Goal: Task Accomplishment & Management: Use online tool/utility

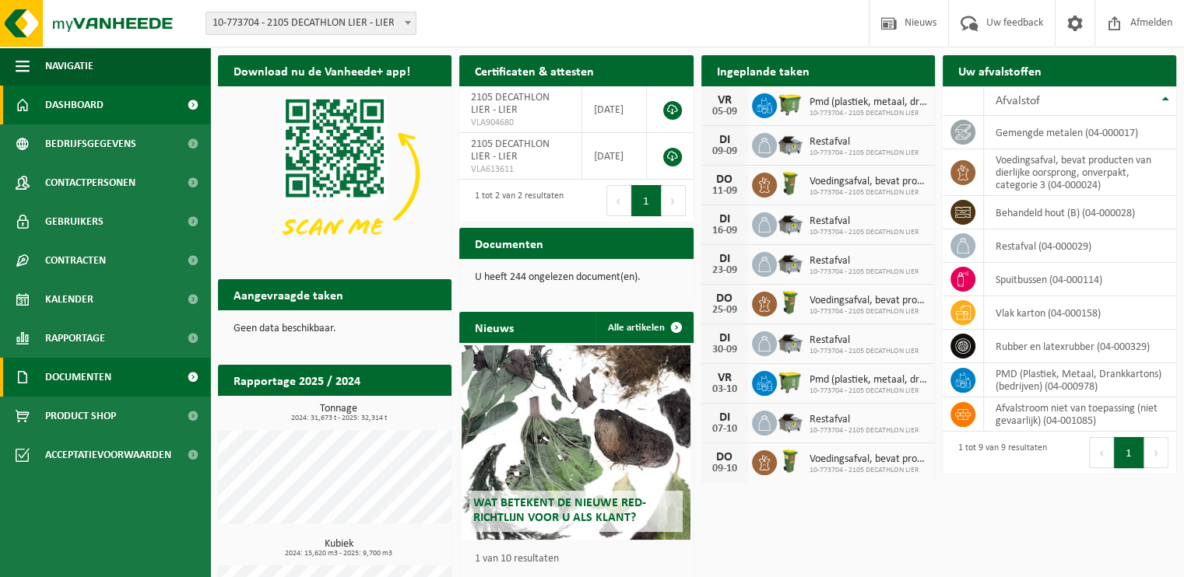
click at [98, 373] on span "Documenten" at bounding box center [78, 377] width 66 height 39
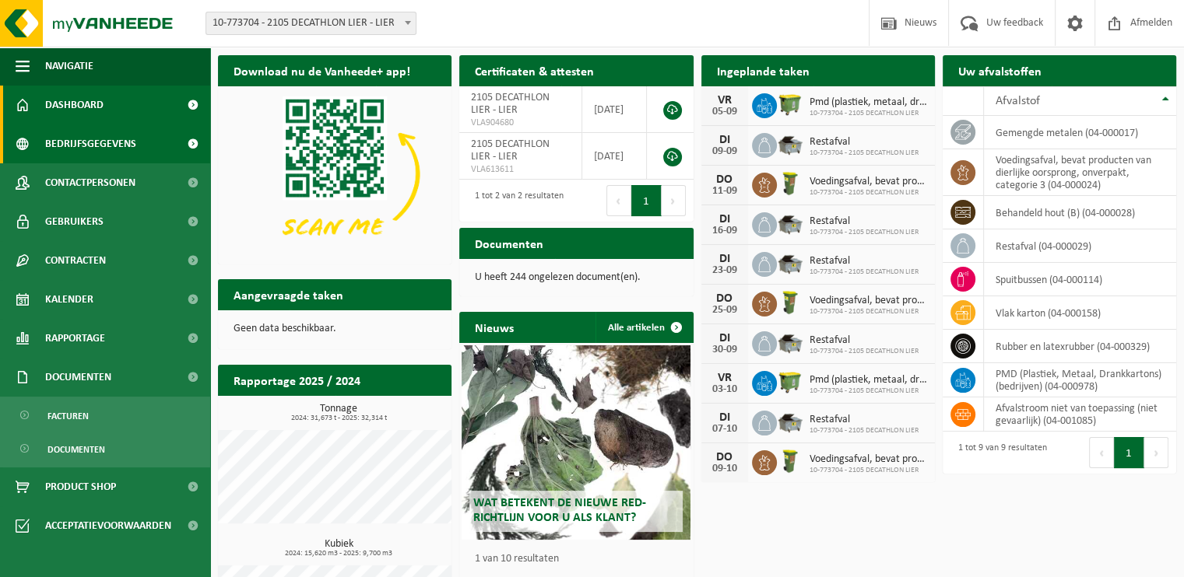
click at [107, 138] on span "Bedrijfsgegevens" at bounding box center [90, 144] width 91 height 39
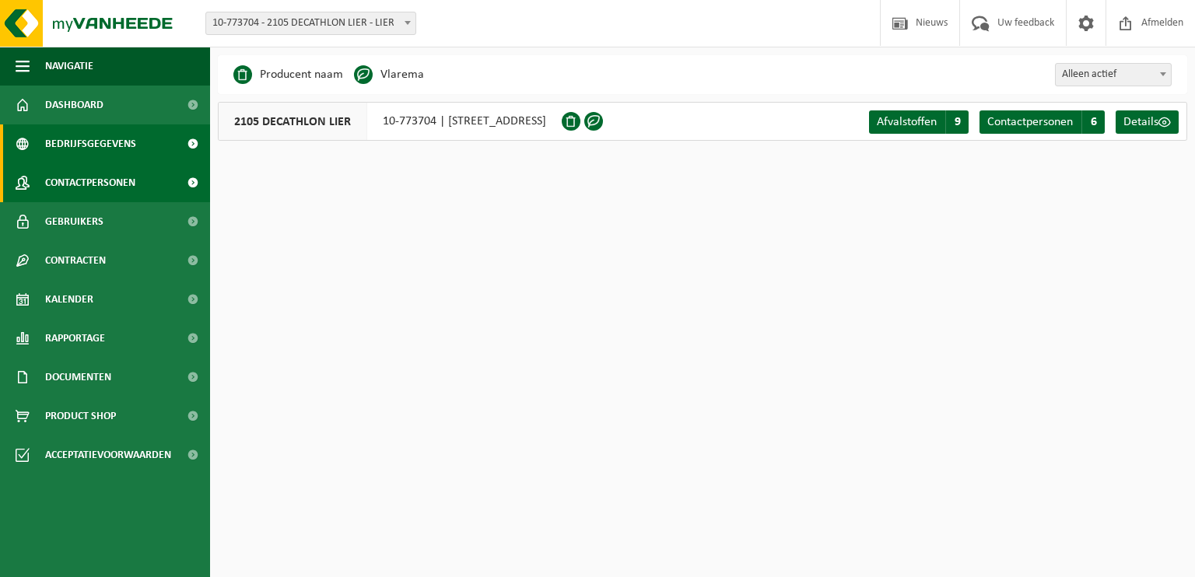
click at [89, 180] on span "Contactpersonen" at bounding box center [90, 182] width 90 height 39
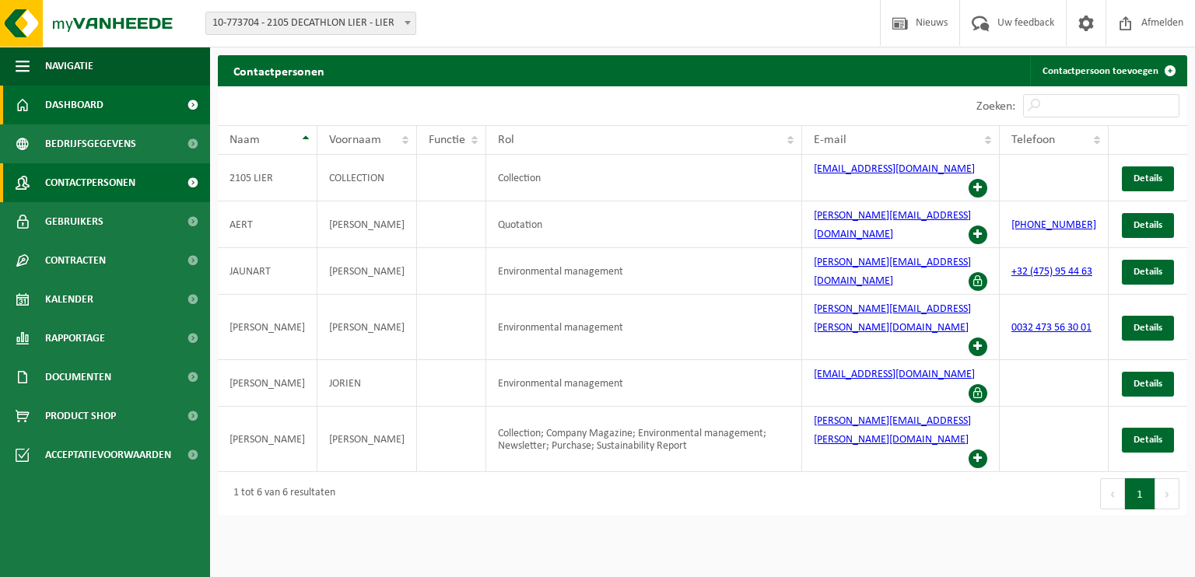
click at [91, 106] on span "Dashboard" at bounding box center [74, 105] width 58 height 39
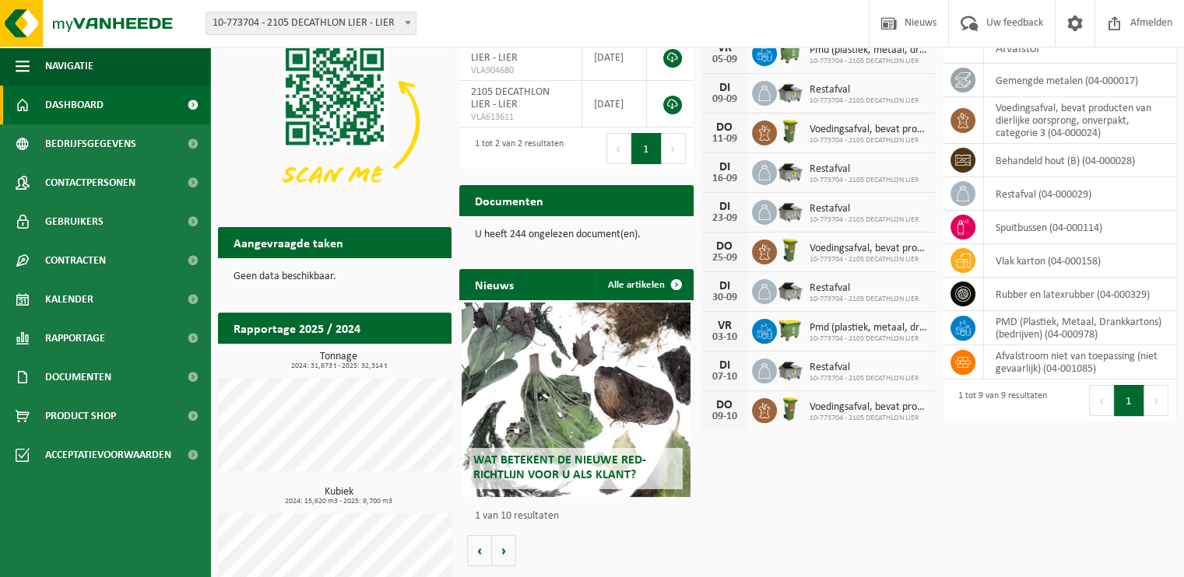
scroll to position [96, 0]
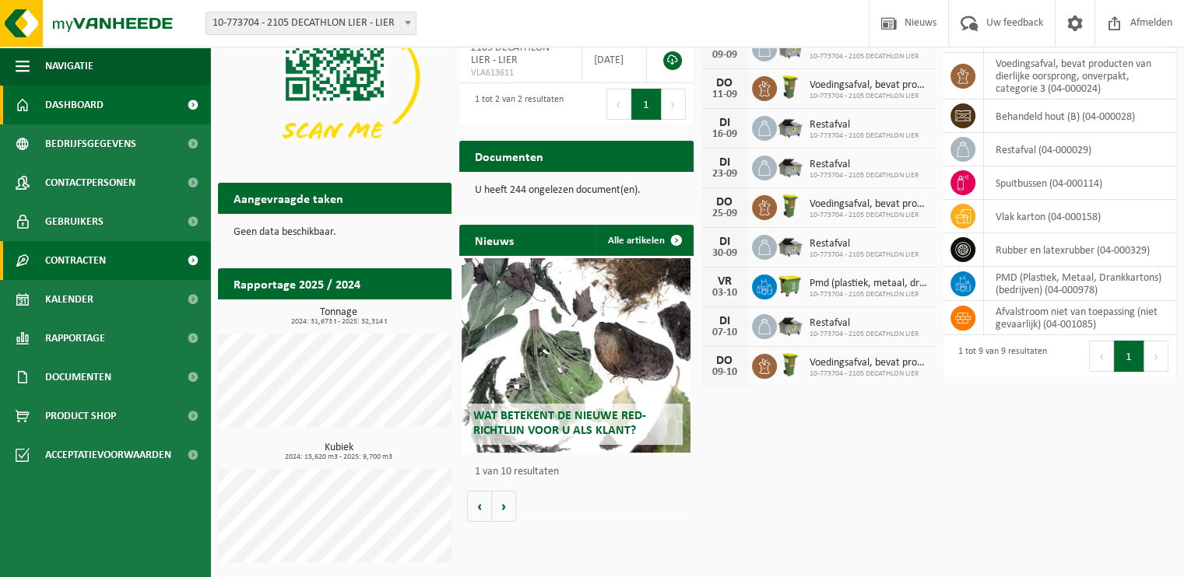
click at [93, 296] on link "Kalender" at bounding box center [105, 299] width 210 height 39
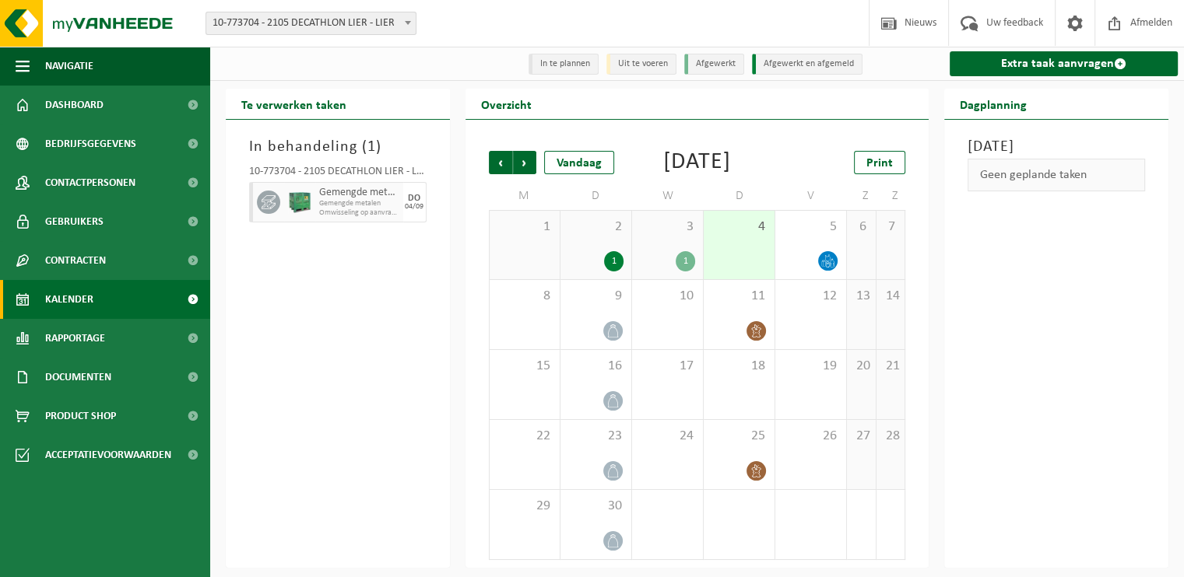
click at [271, 202] on icon at bounding box center [268, 202] width 14 height 13
click at [1033, 61] on link "Extra taak aanvragen" at bounding box center [1063, 63] width 228 height 25
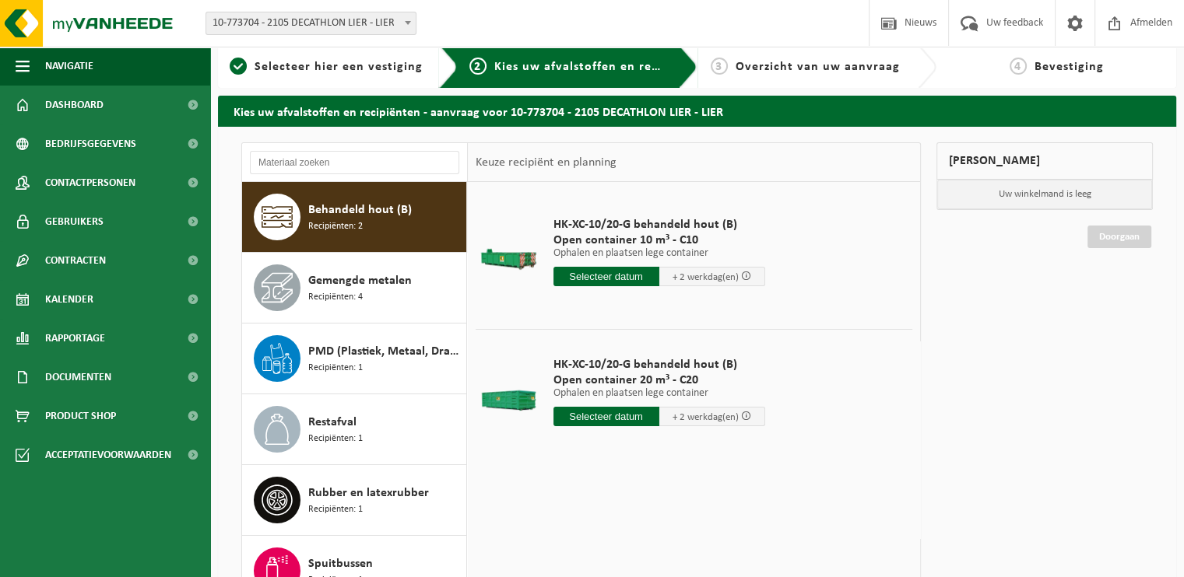
scroll to position [11, 0]
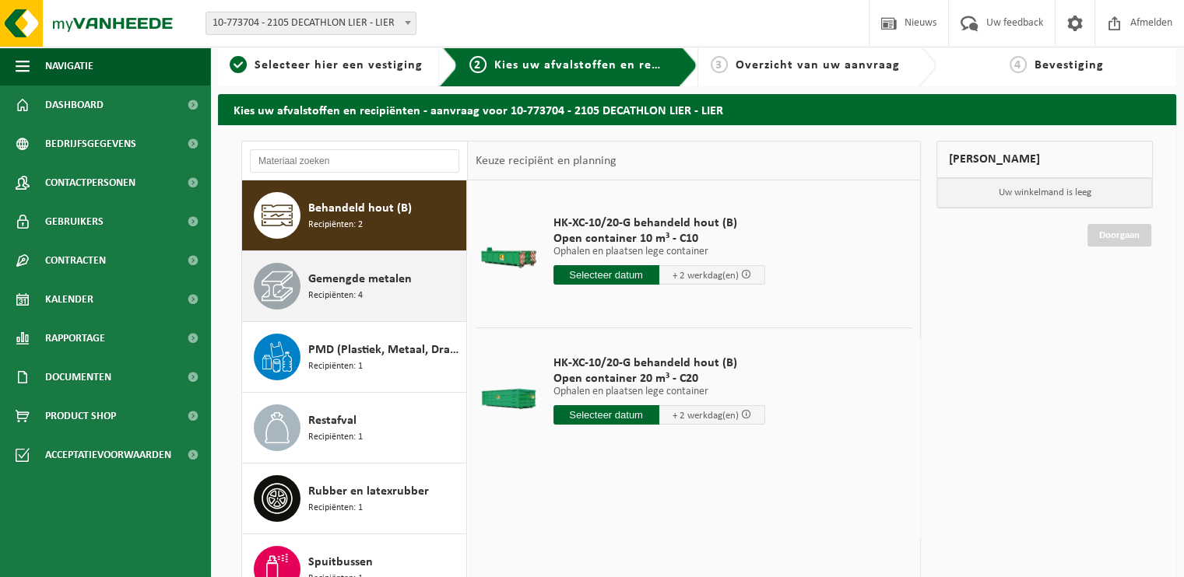
click at [336, 286] on span "Gemengde metalen" at bounding box center [359, 279] width 103 height 19
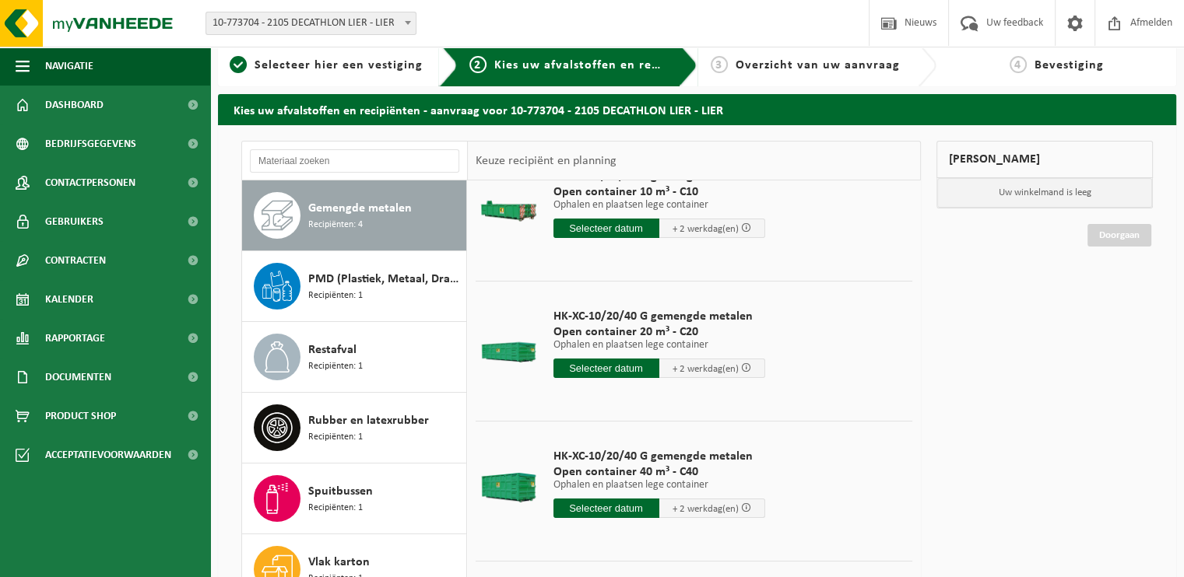
scroll to position [47, 0]
click at [672, 231] on span "+ 2 werkdag(en)" at bounding box center [705, 229] width 66 height 10
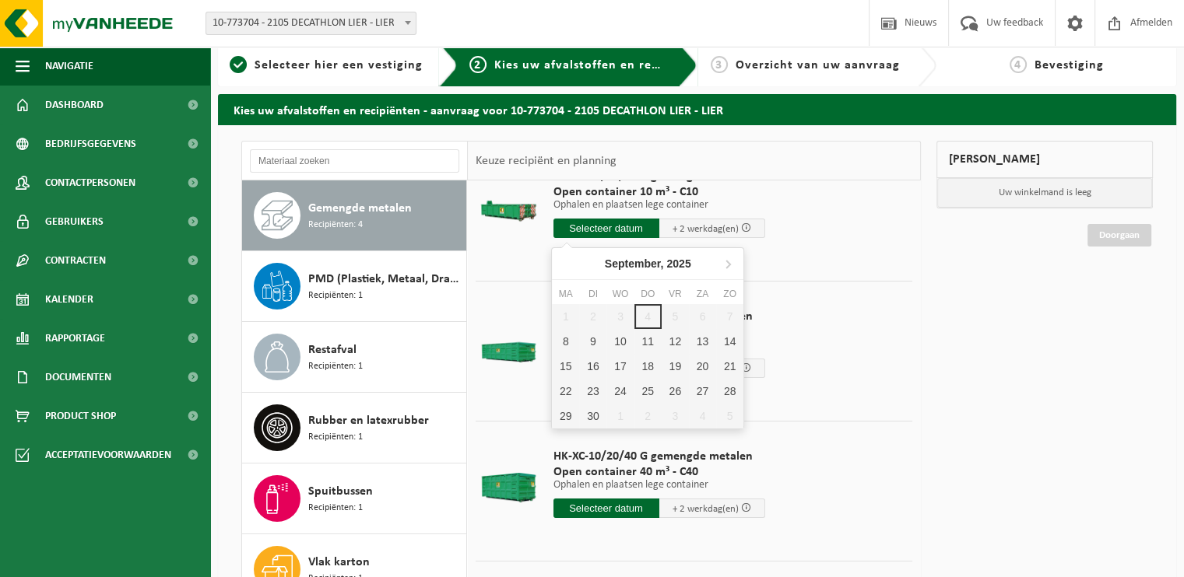
click at [629, 226] on input "text" at bounding box center [606, 228] width 106 height 19
click at [555, 331] on div "8" at bounding box center [565, 341] width 27 height 25
type input "Van 2025-09-08"
type input "2025-09-08"
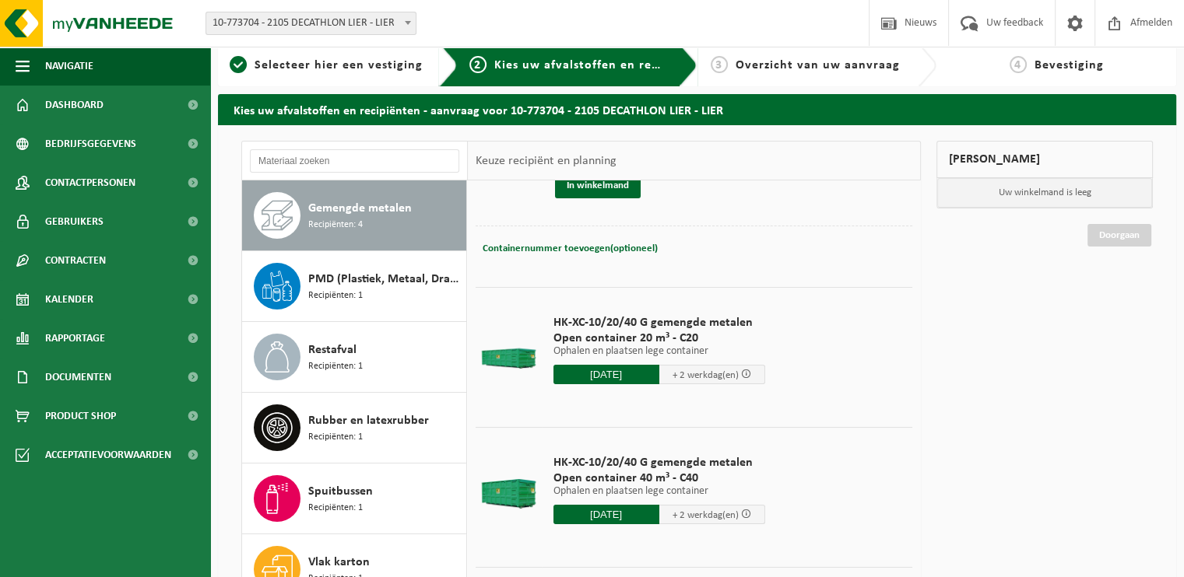
scroll to position [0, 0]
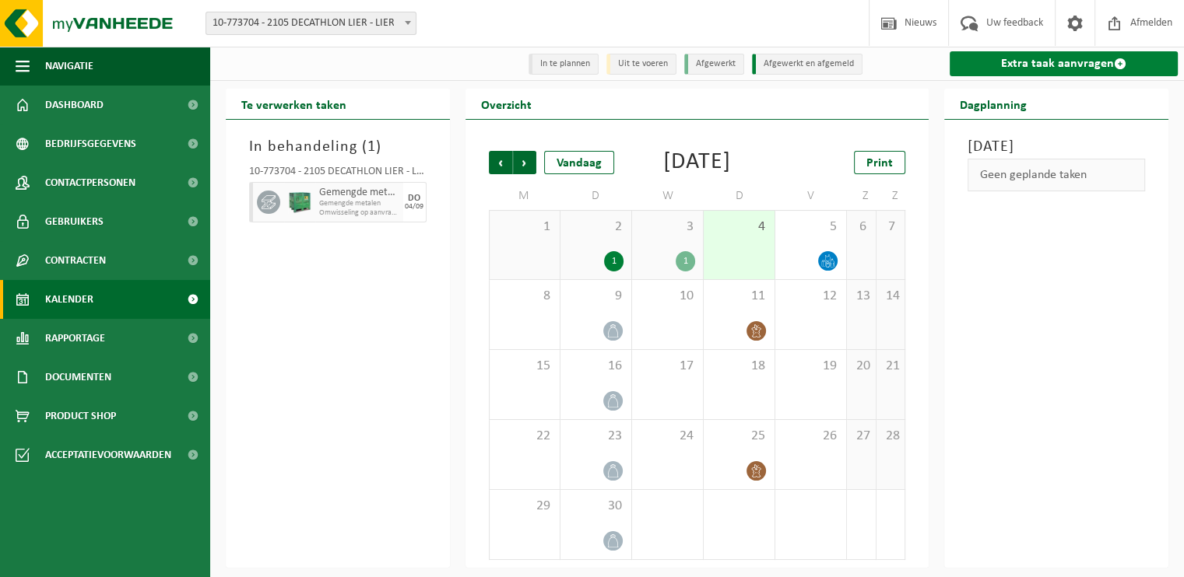
click at [1046, 53] on link "Extra taak aanvragen" at bounding box center [1063, 63] width 228 height 25
click at [539, 344] on div "8" at bounding box center [524, 314] width 70 height 69
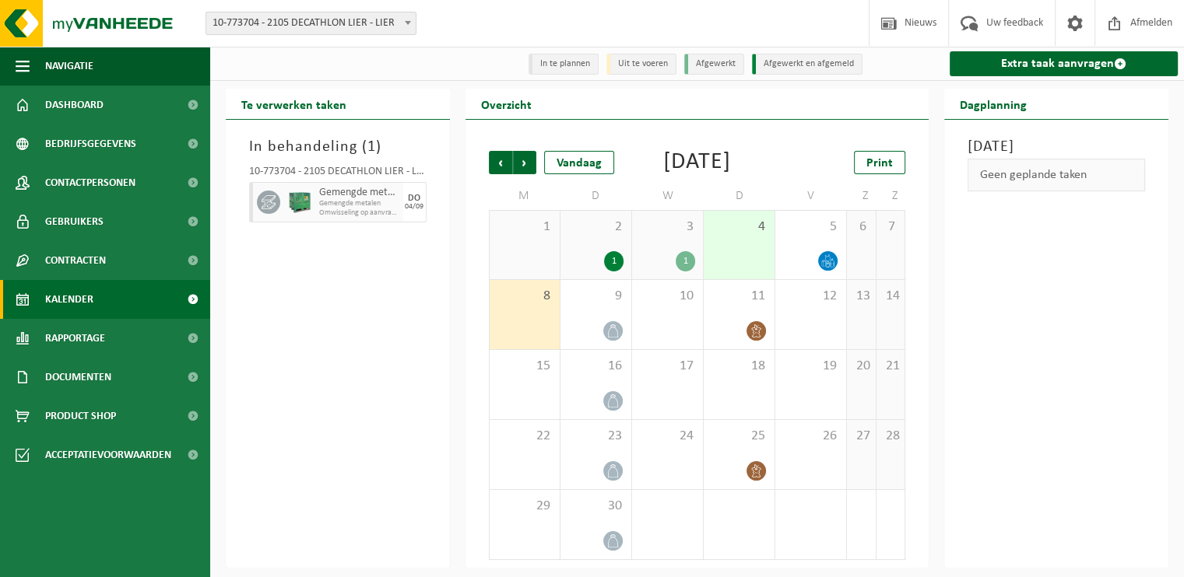
click at [113, 308] on link "Kalender" at bounding box center [105, 299] width 210 height 39
click at [568, 168] on div "Vandaag" at bounding box center [579, 162] width 70 height 23
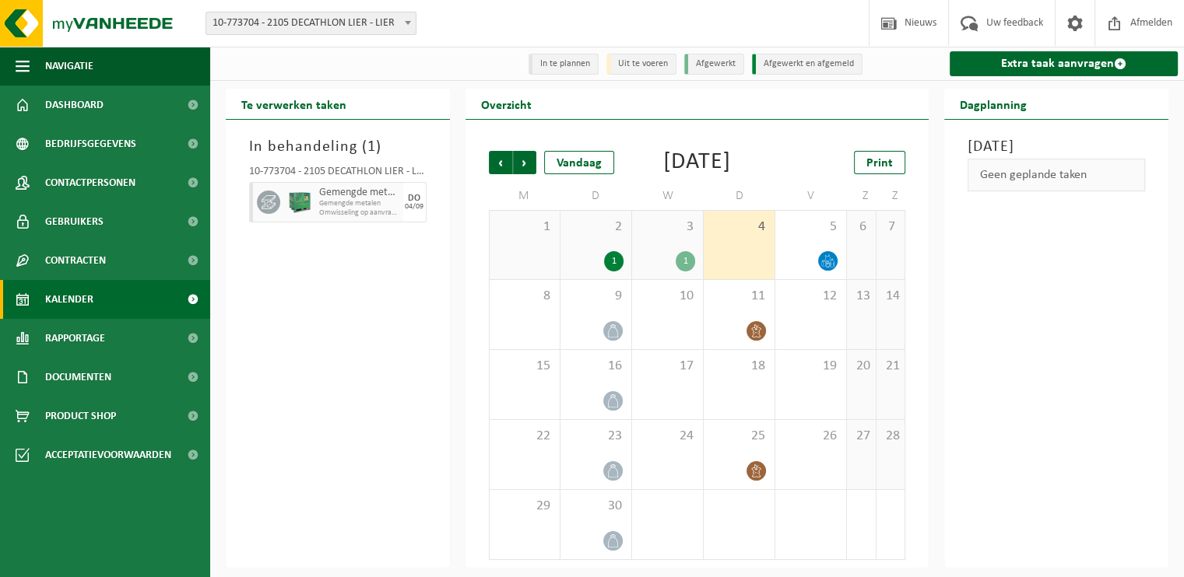
click at [328, 210] on span "Omwisseling op aanvraag (excl. voorrijkost)" at bounding box center [359, 213] width 80 height 9
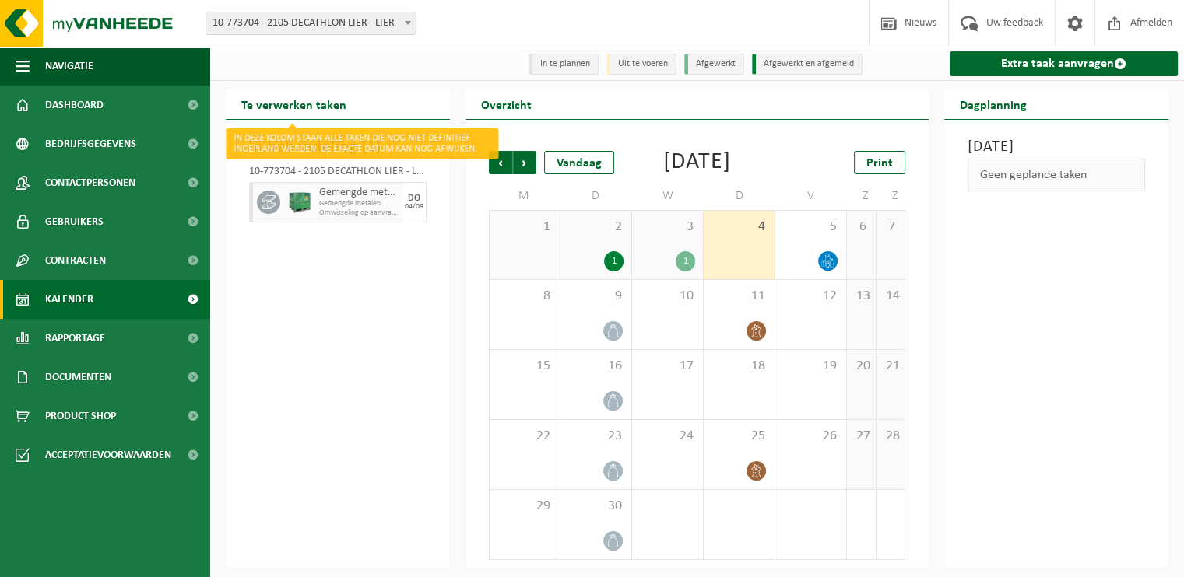
click at [290, 107] on h2 "Te verwerken taken" at bounding box center [294, 104] width 136 height 30
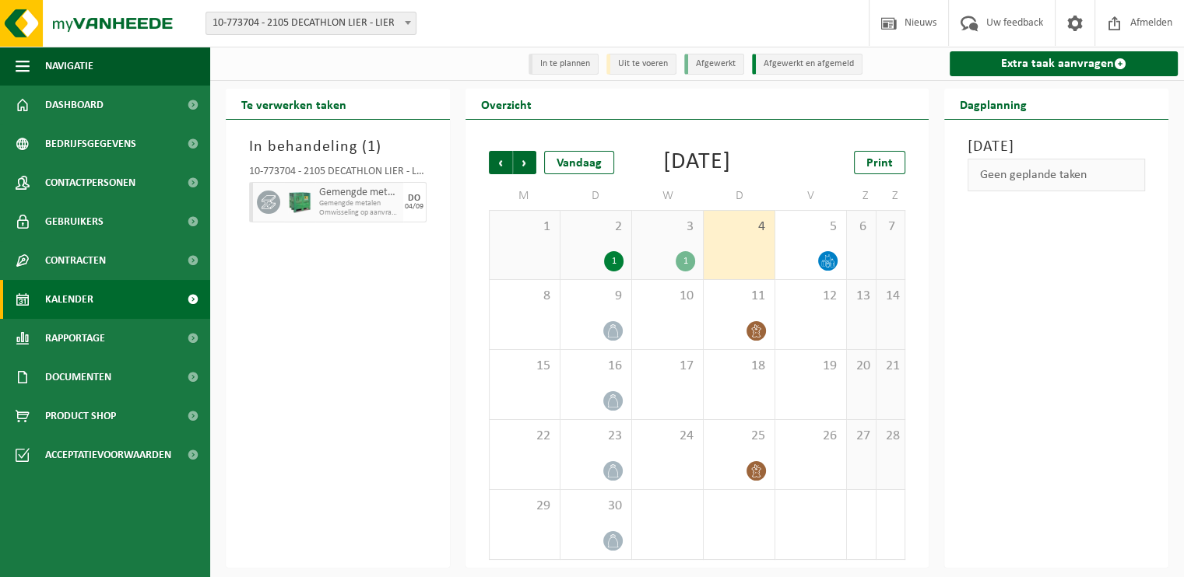
click at [90, 293] on span "Kalender" at bounding box center [69, 299] width 48 height 39
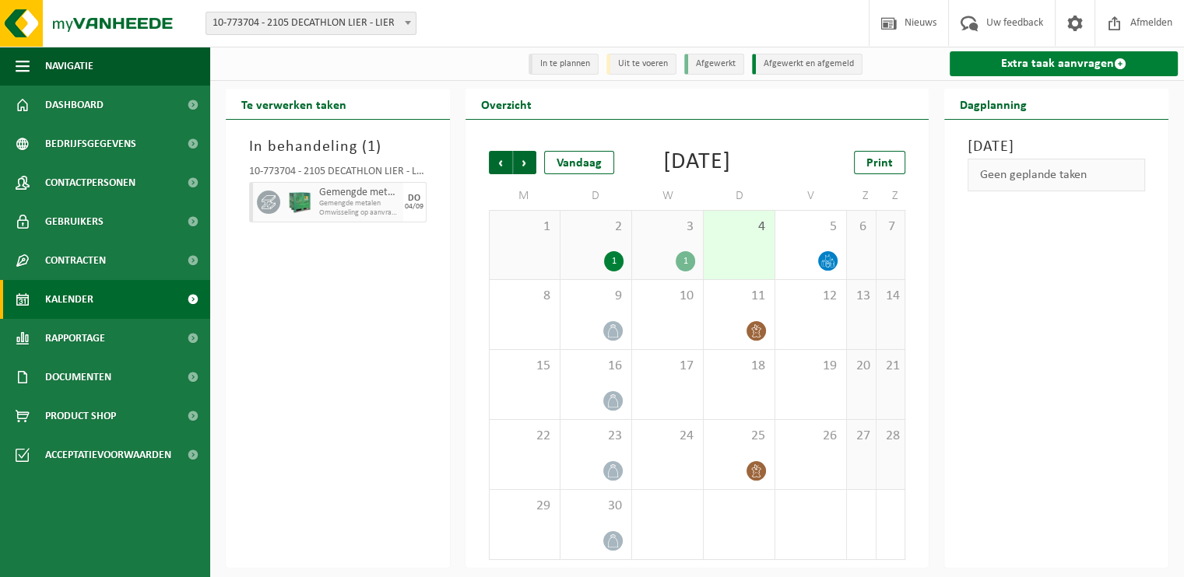
click at [1043, 57] on link "Extra taak aanvragen" at bounding box center [1063, 63] width 228 height 25
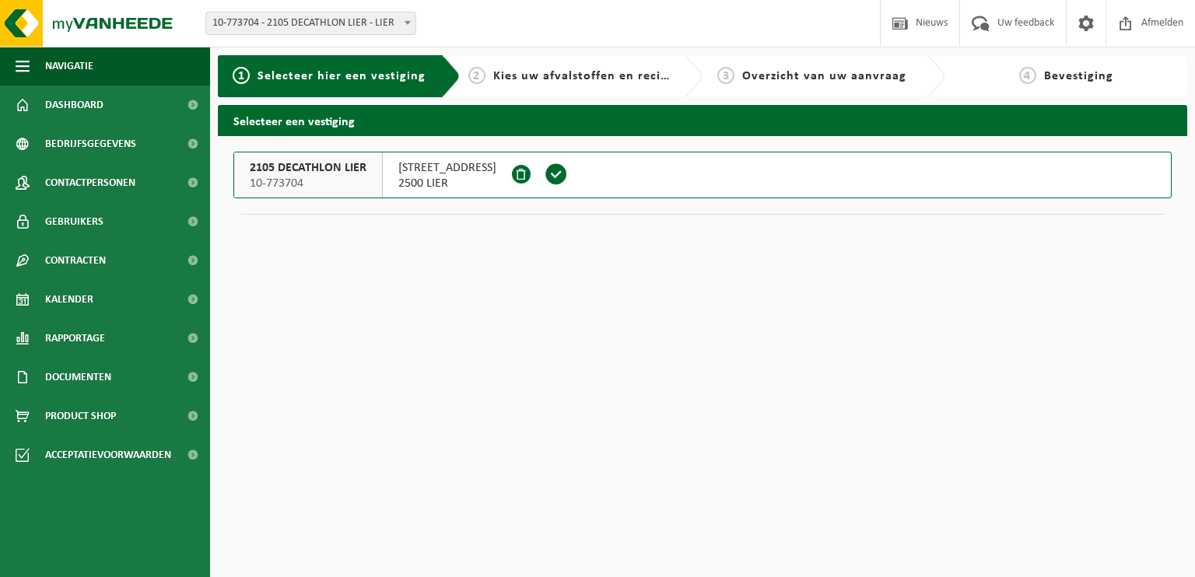
click at [568, 171] on span at bounding box center [556, 174] width 23 height 23
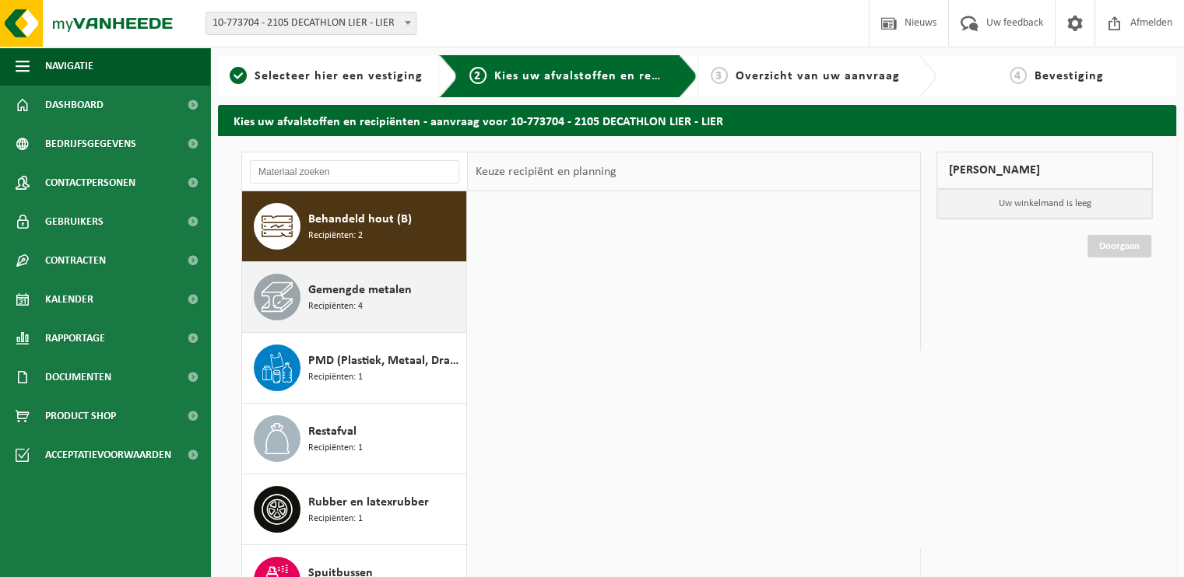
click at [384, 276] on div "Gemengde metalen Recipiënten: 4" at bounding box center [385, 297] width 154 height 47
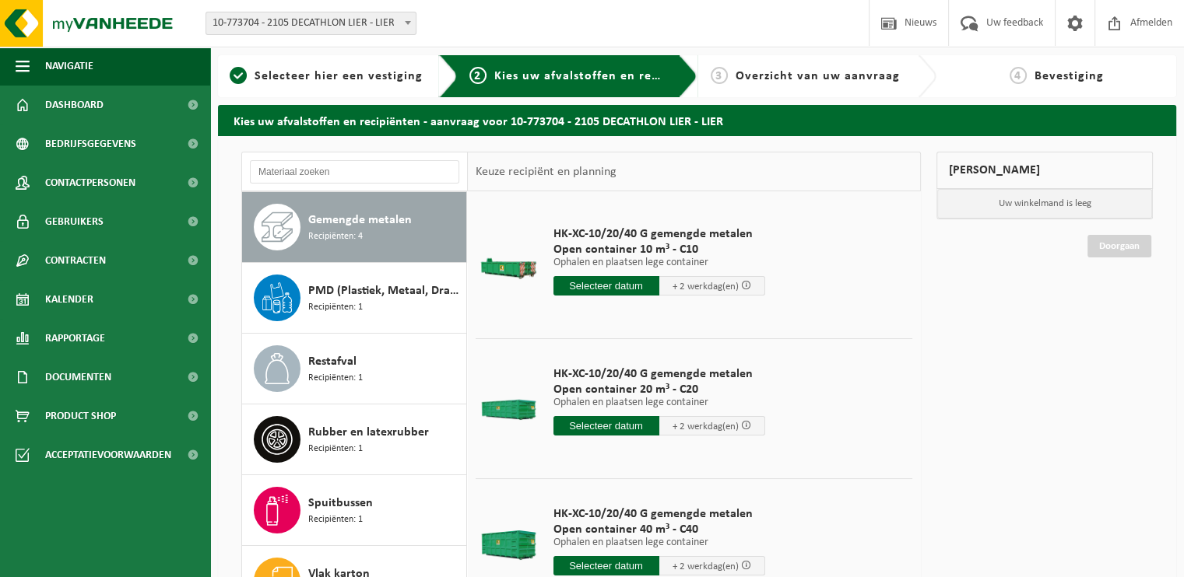
scroll to position [33, 0]
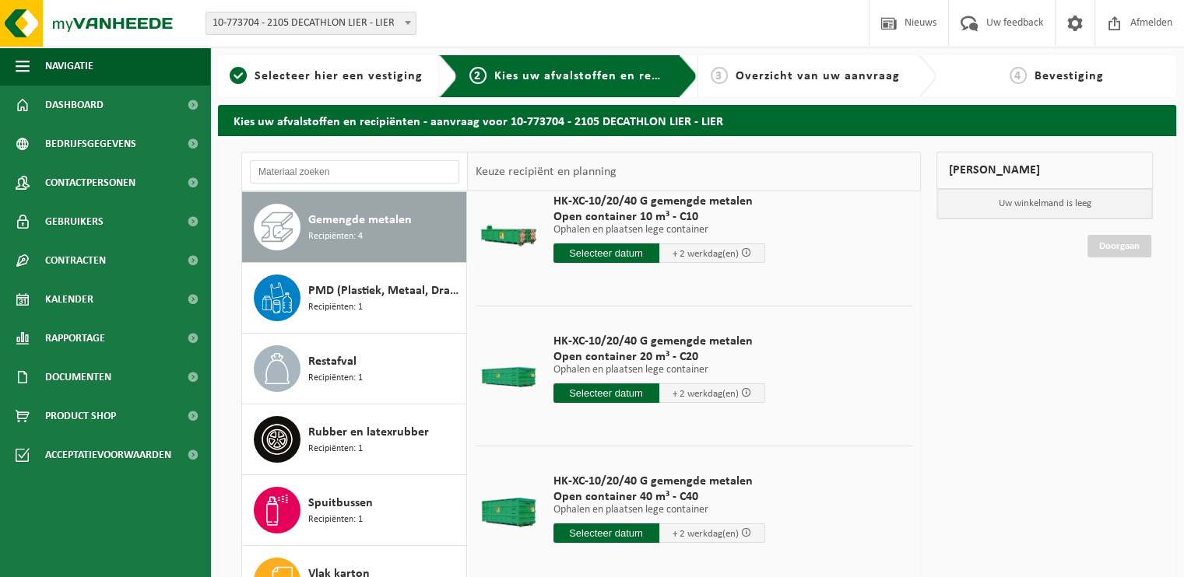
click at [605, 388] on input "text" at bounding box center [606, 393] width 106 height 19
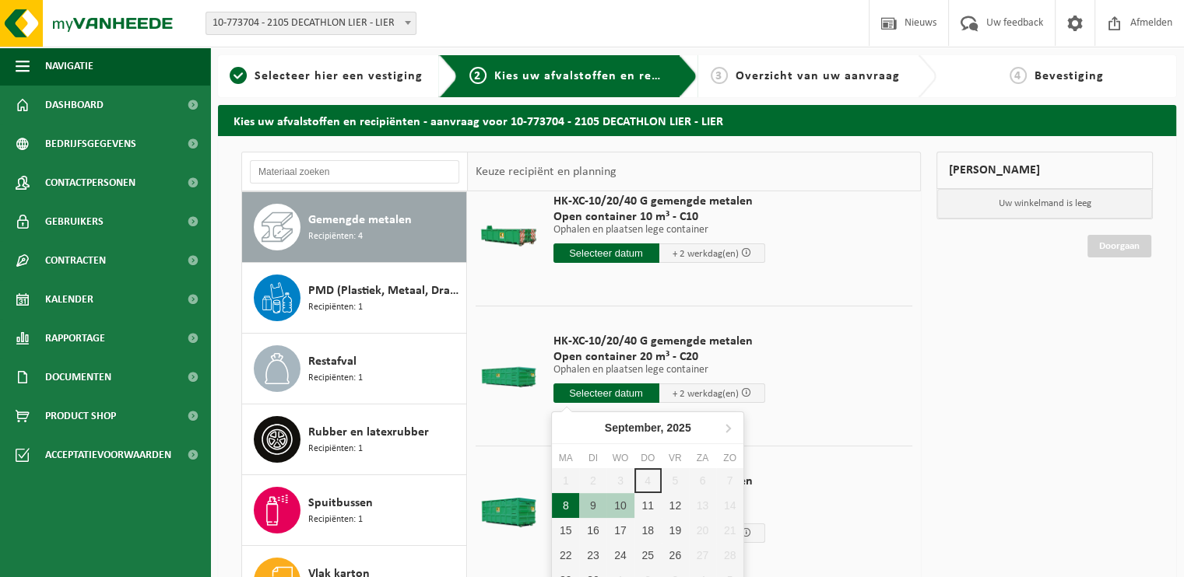
click at [562, 507] on div "8" at bounding box center [565, 505] width 27 height 25
type input "Van 2025-09-08"
type input "2025-09-08"
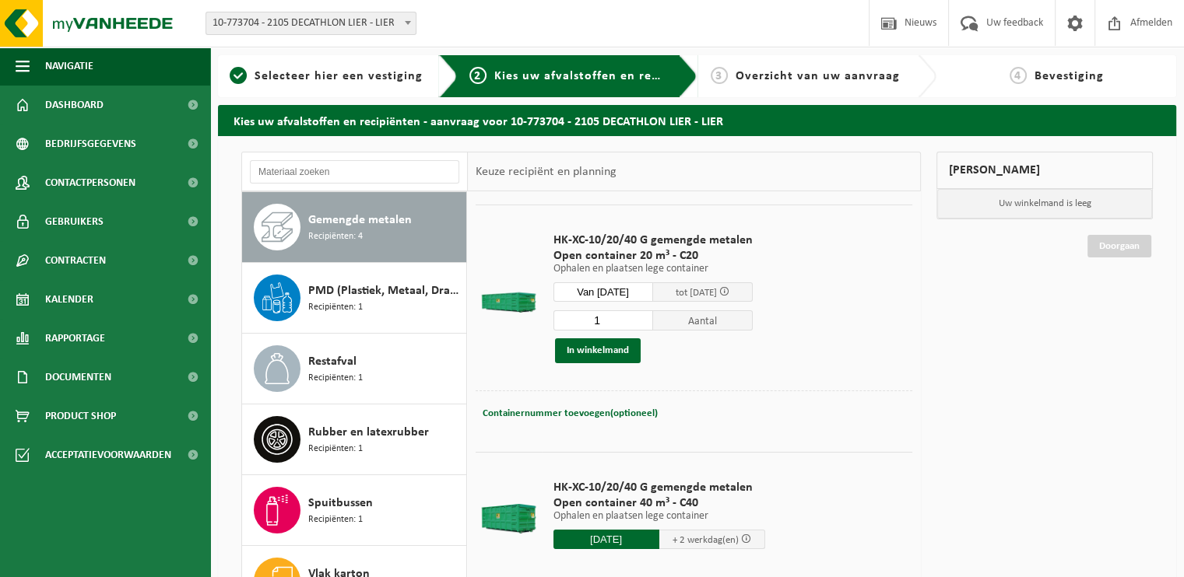
scroll to position [135, 0]
click at [707, 292] on span "tot 10/09/2025" at bounding box center [695, 291] width 41 height 10
click at [729, 289] on span at bounding box center [724, 290] width 10 height 10
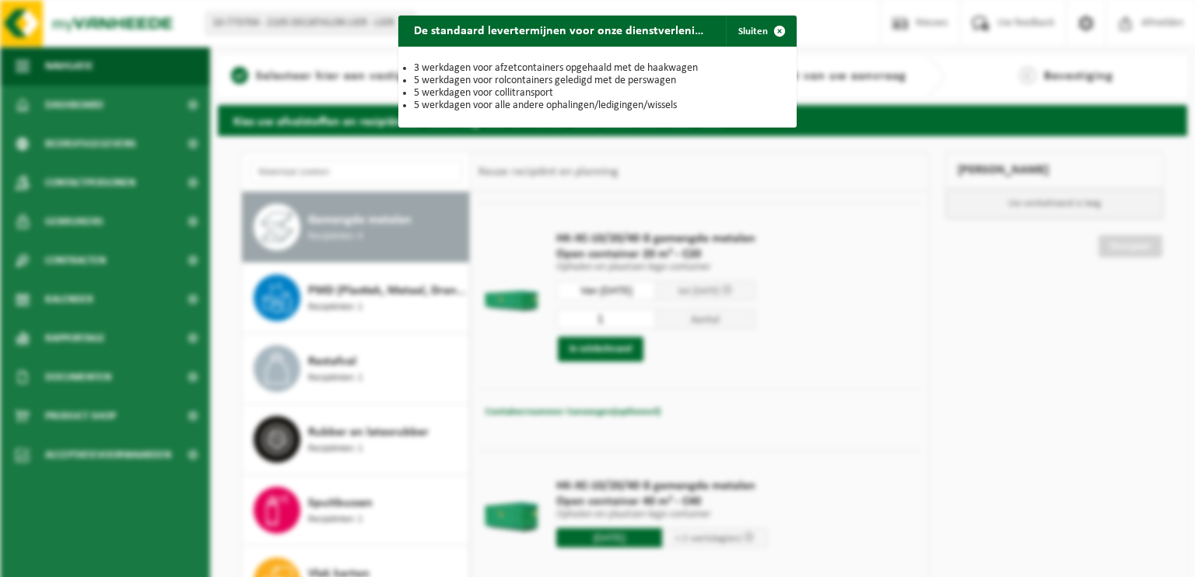
click at [795, 291] on div "De standaard levertermijnen voor onze dienstverlening zijn: Sluiten 3 werkdagen…" at bounding box center [597, 288] width 1195 height 577
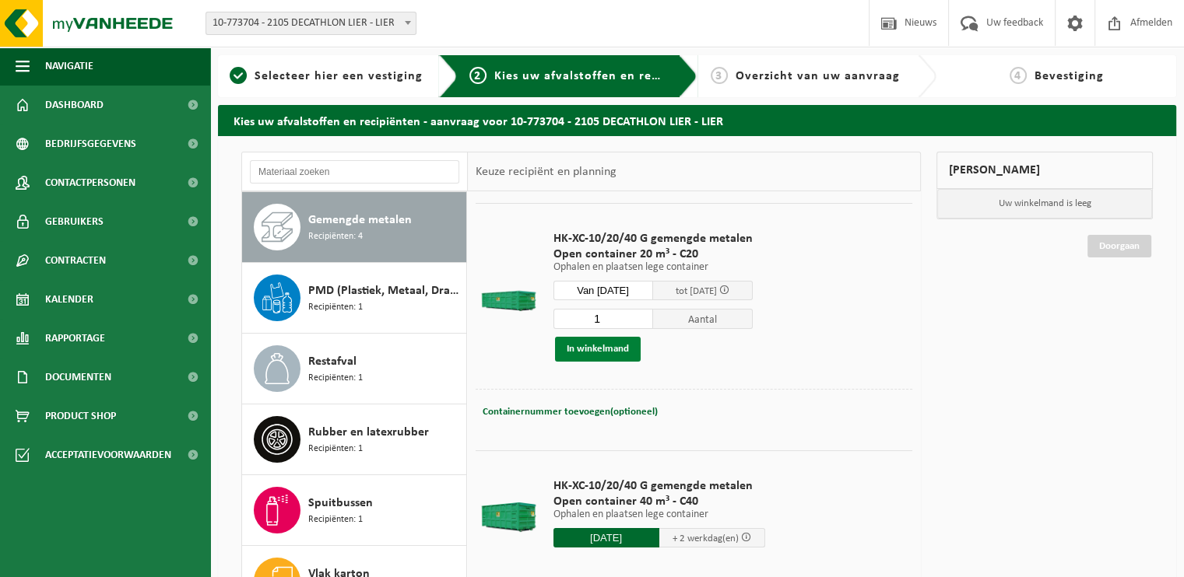
click at [623, 357] on button "In winkelmand" at bounding box center [598, 349] width 86 height 25
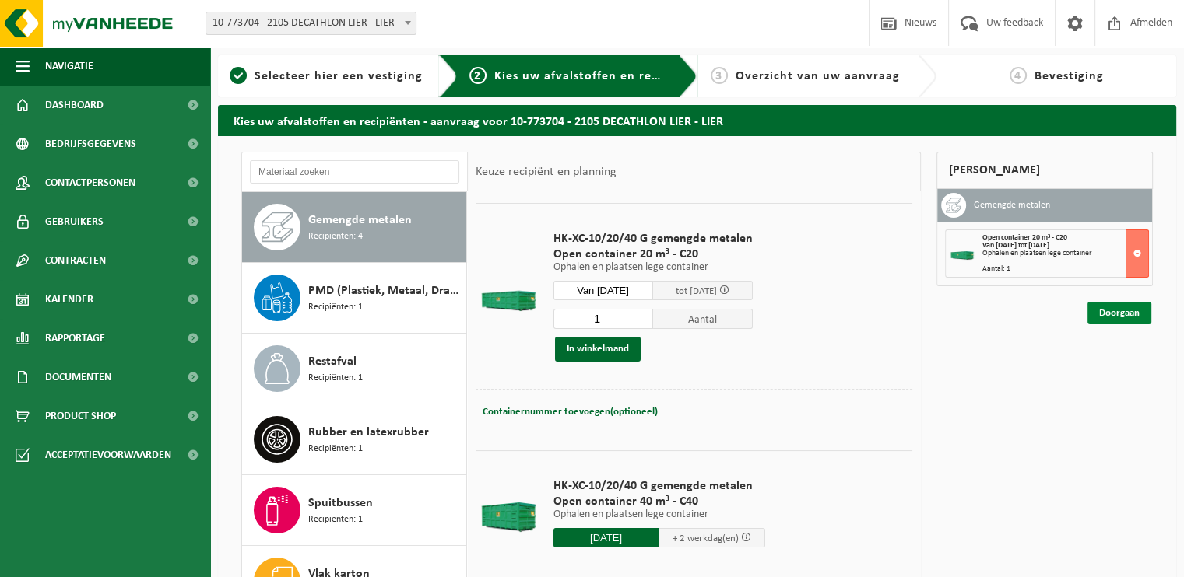
click at [1121, 314] on link "Doorgaan" at bounding box center [1119, 313] width 64 height 23
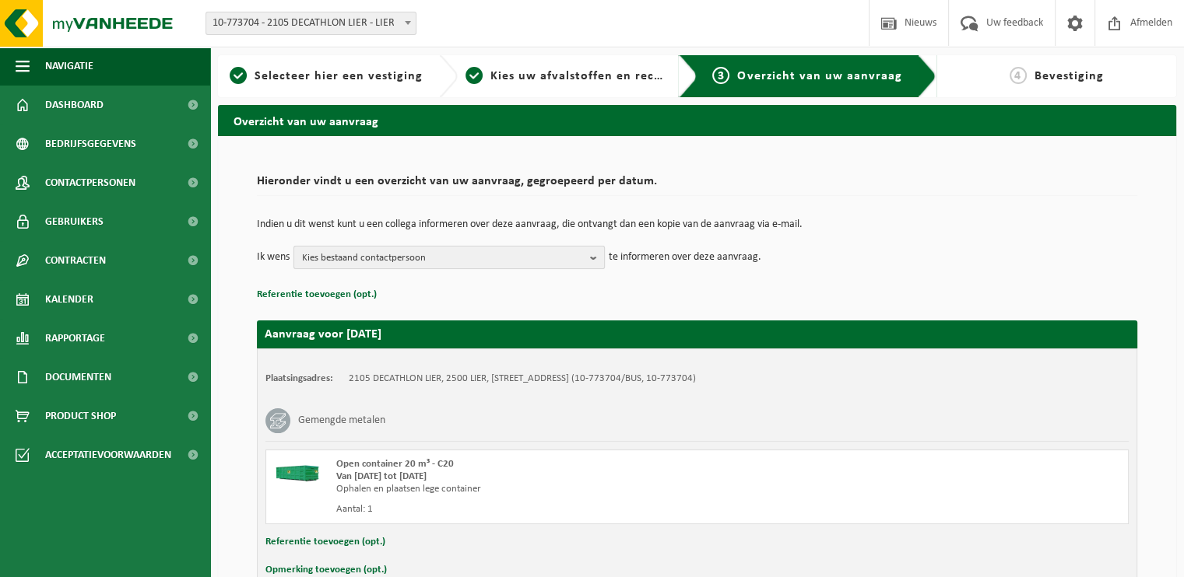
click at [448, 254] on span "Kies bestaand contactpersoon" at bounding box center [443, 258] width 282 height 23
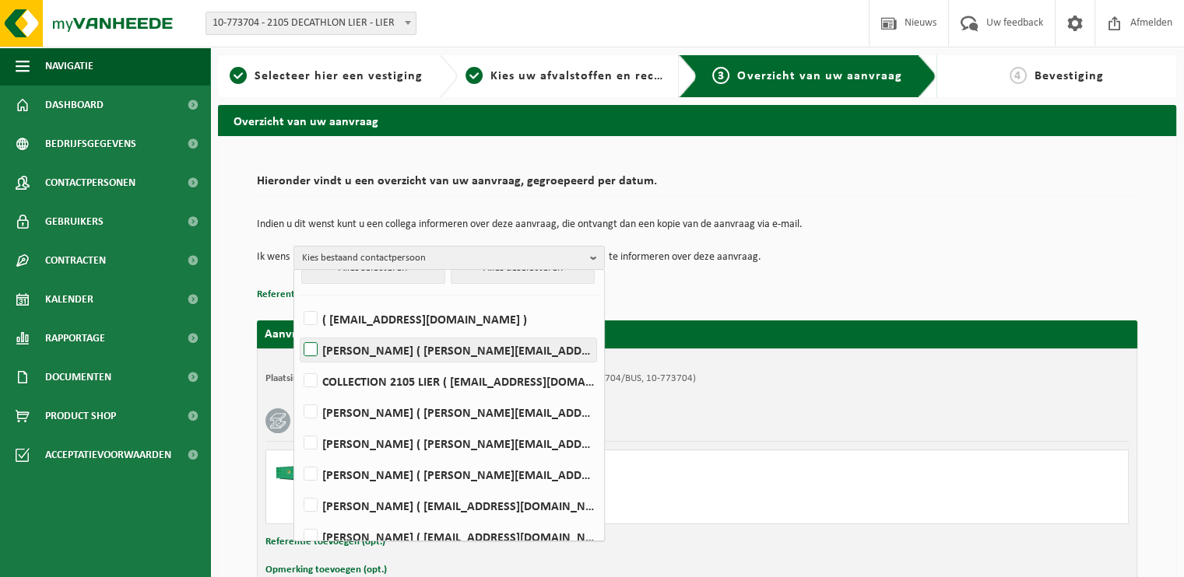
scroll to position [30, 0]
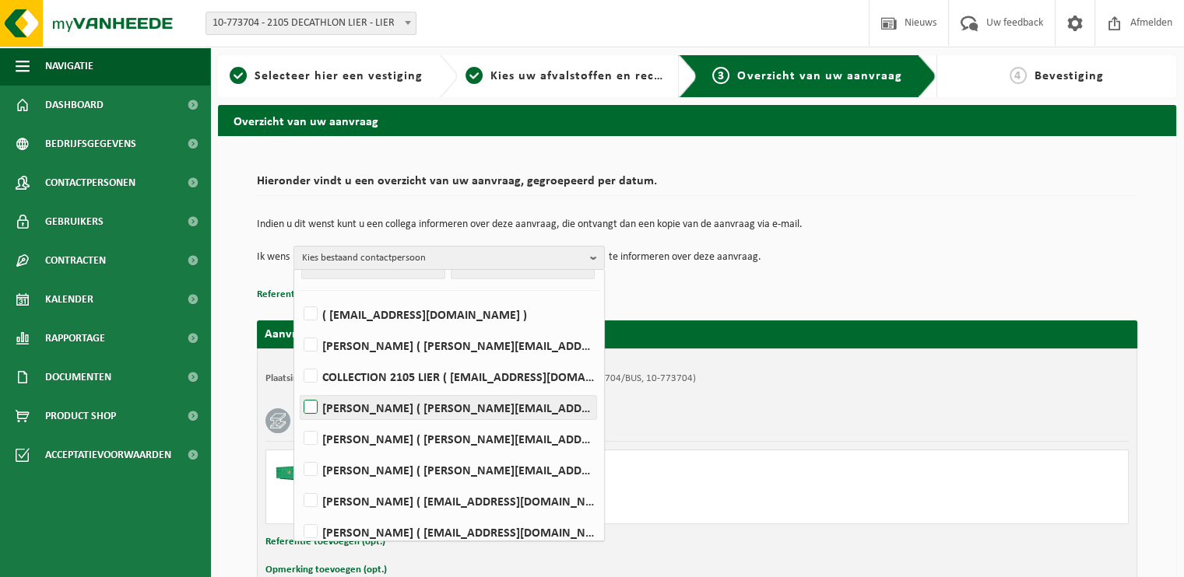
click at [385, 406] on label "PIETER-JAN AERT ( pieterjan.vanaert@decathlon.com )" at bounding box center [448, 407] width 296 height 23
click at [298, 388] on input "PIETER-JAN AERT ( pieterjan.vanaert@decathlon.com )" at bounding box center [297, 388] width 1 height 1
checkbox input "true"
click at [801, 283] on div "Indien u dit wenst kunt u een collega informeren over deze aanvraag, die ontvan…" at bounding box center [697, 244] width 880 height 81
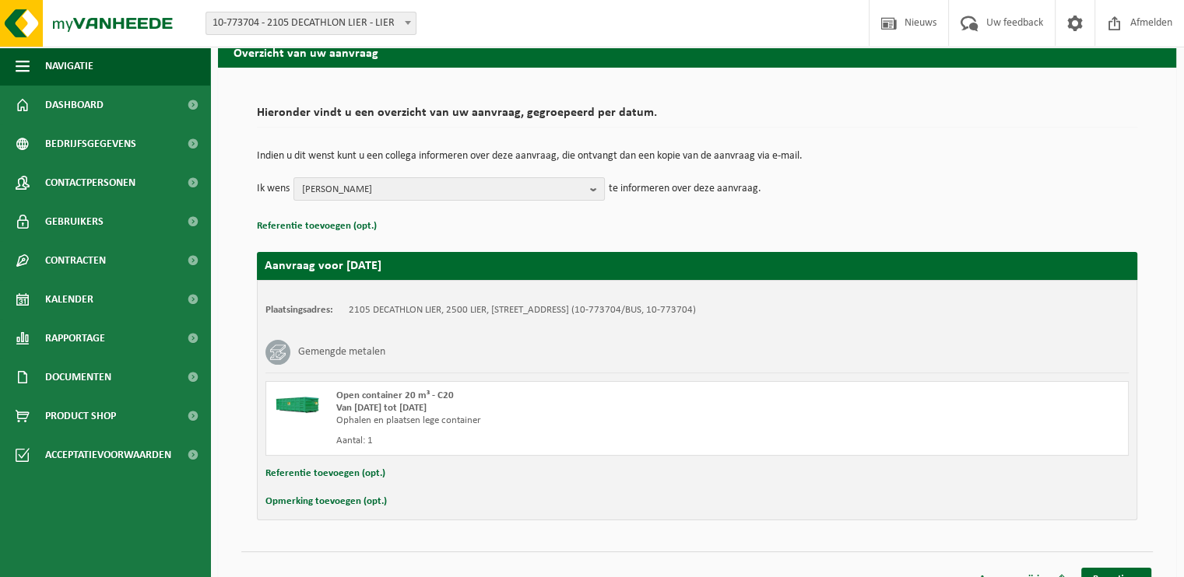
scroll to position [89, 0]
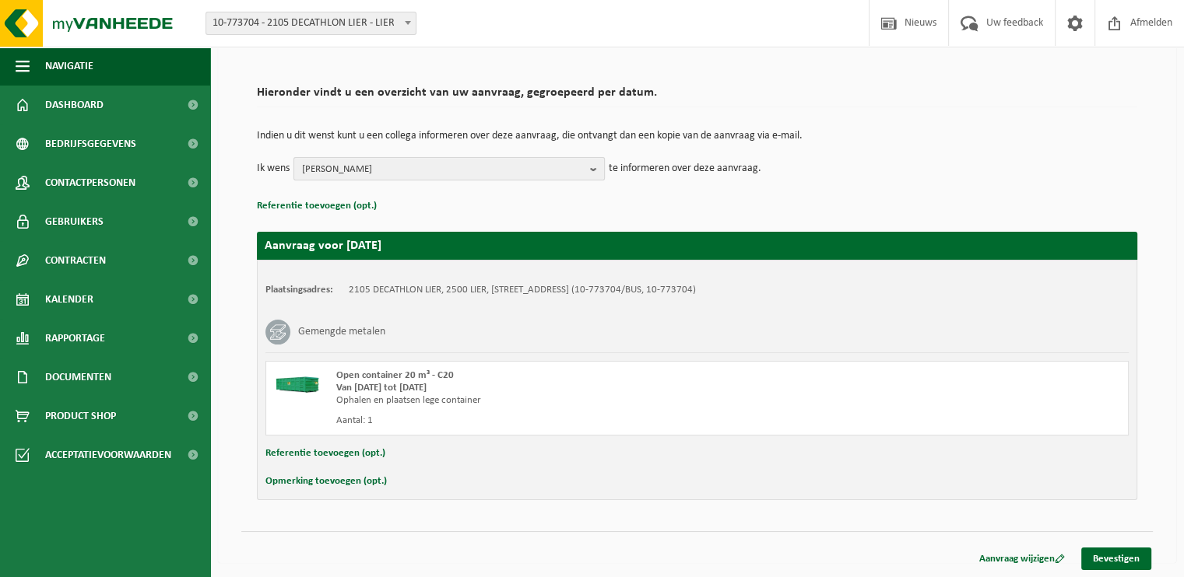
click at [480, 167] on span "PIETER-JAN AERT" at bounding box center [443, 169] width 282 height 23
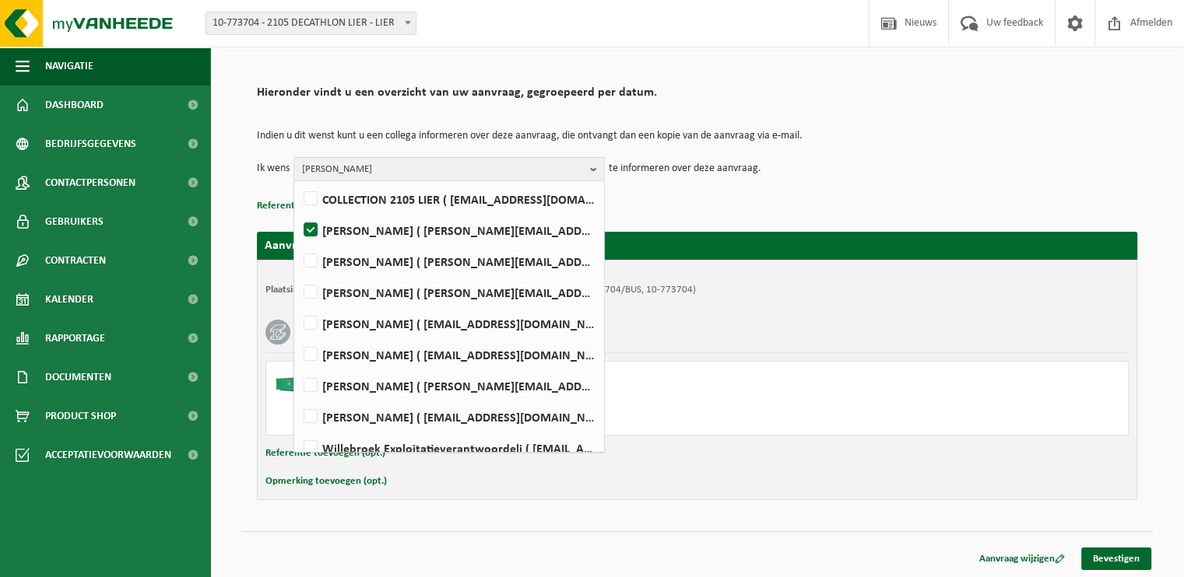
scroll to position [349, 0]
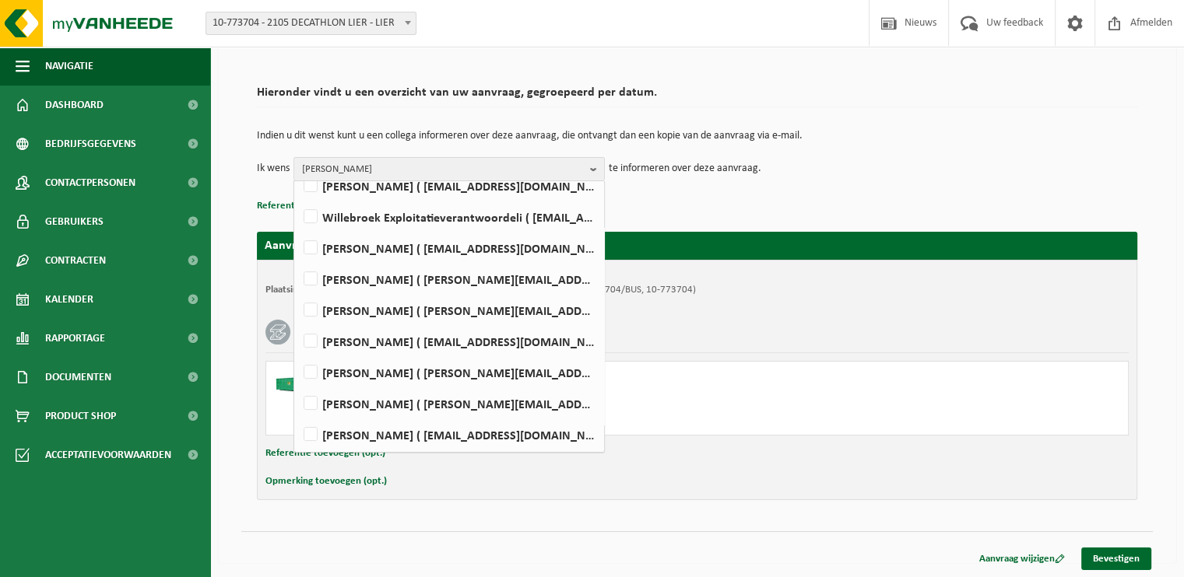
click at [900, 217] on div "Aanvraag voor 2025-09-08 Plaatsingsadres: 2105 DECATHLON LIER, 2500 LIER, ANTWE…" at bounding box center [697, 358] width 880 height 284
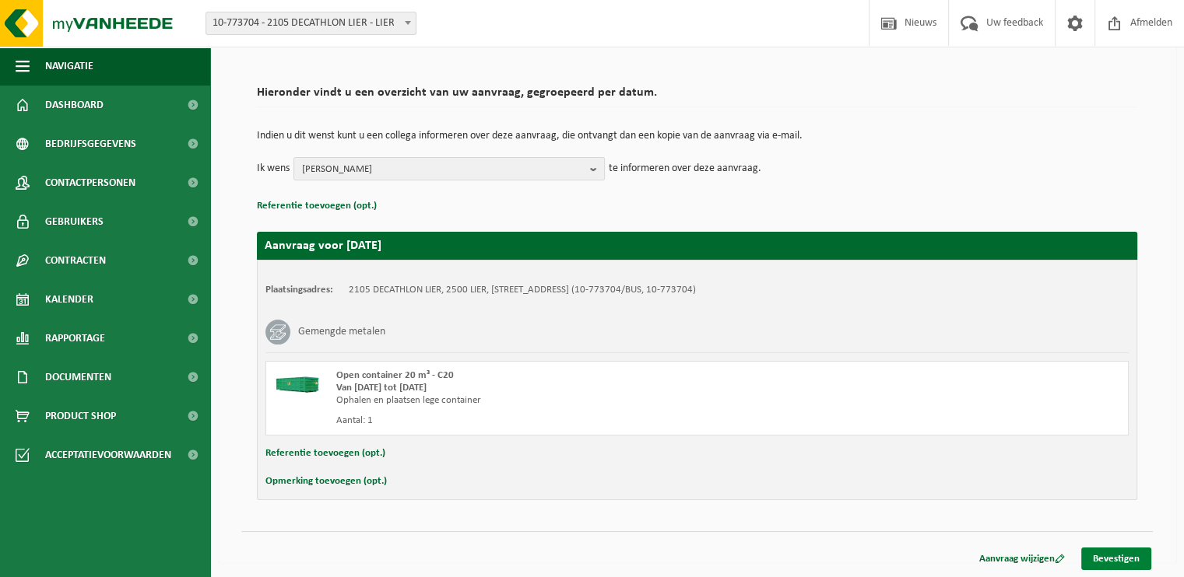
click at [1105, 557] on link "Bevestigen" at bounding box center [1116, 559] width 70 height 23
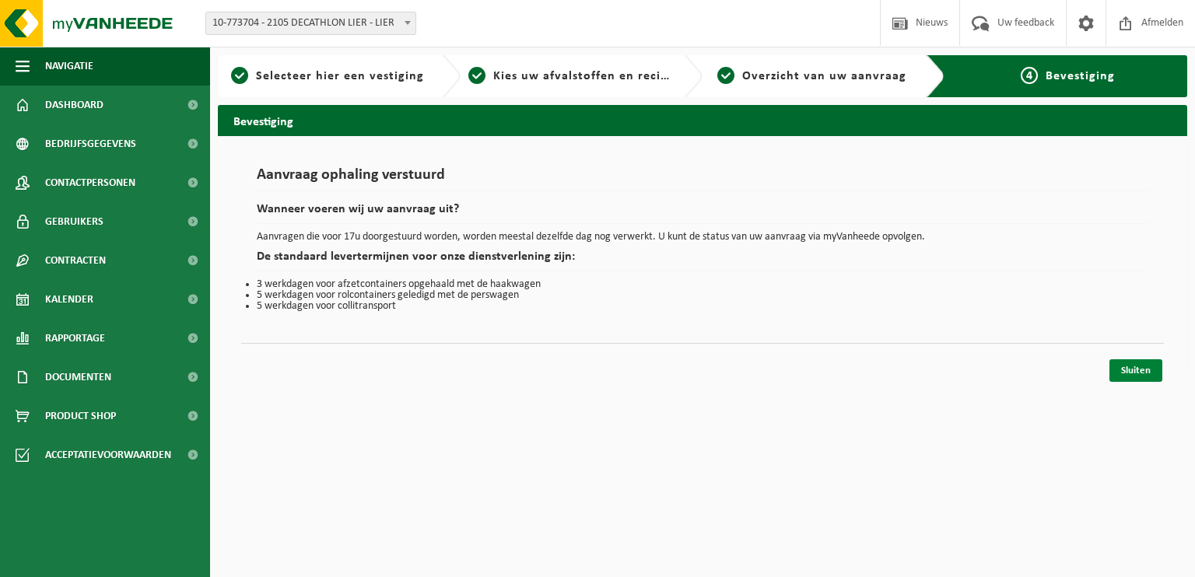
click at [1131, 366] on link "Sluiten" at bounding box center [1136, 371] width 53 height 23
